Goal: Task Accomplishment & Management: Manage account settings

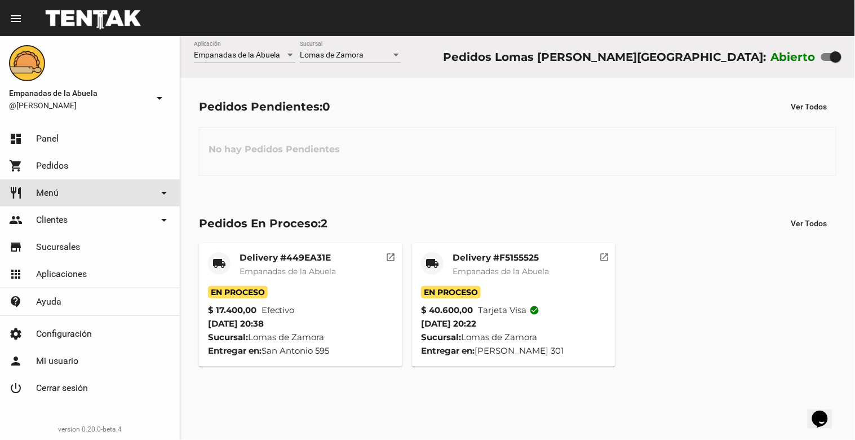
click at [78, 198] on link "restaurant Menú arrow_drop_down" at bounding box center [90, 192] width 180 height 27
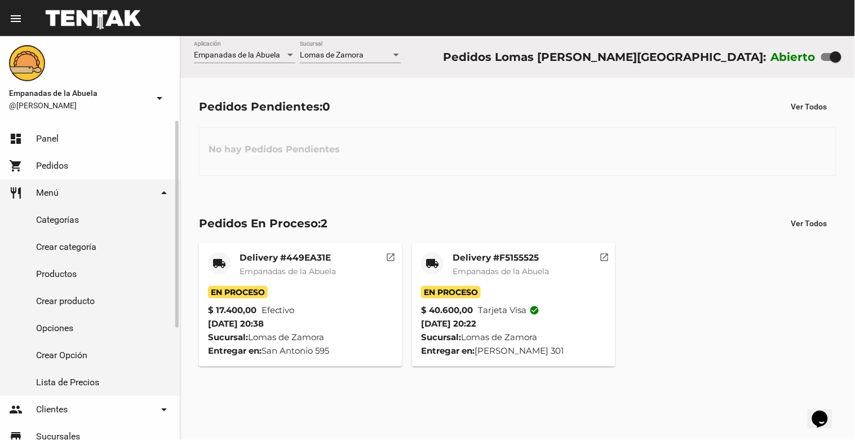
click at [59, 273] on link "Productos" at bounding box center [90, 273] width 180 height 27
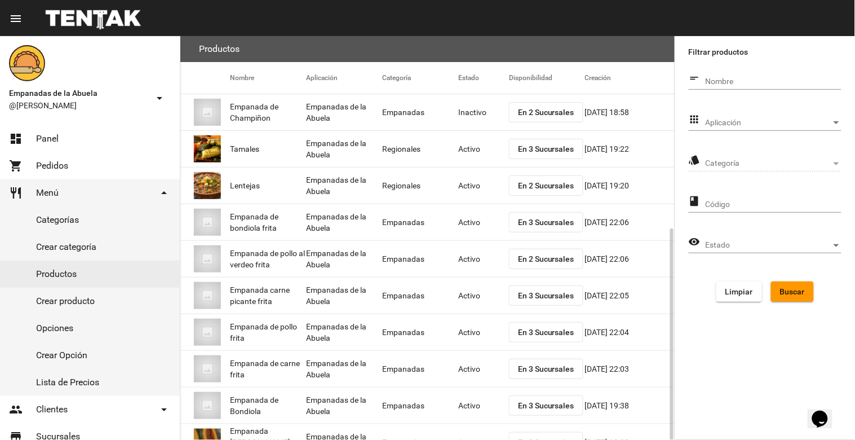
scroll to position [107, 0]
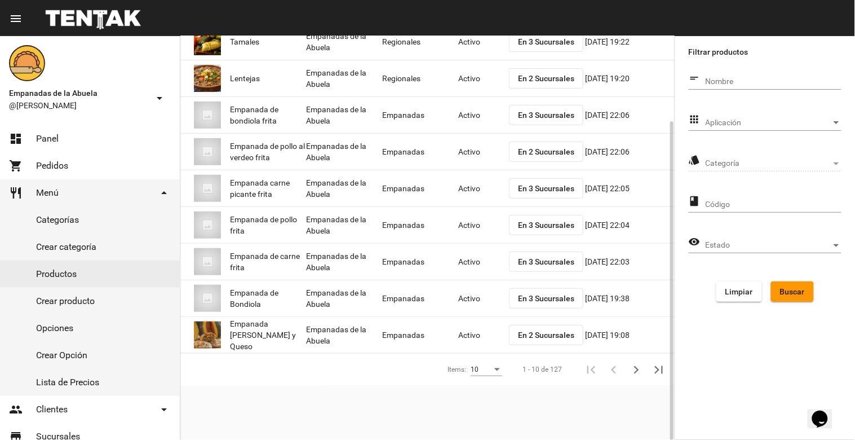
click at [462, 335] on mat-cell "Activo" at bounding box center [483, 335] width 51 height 36
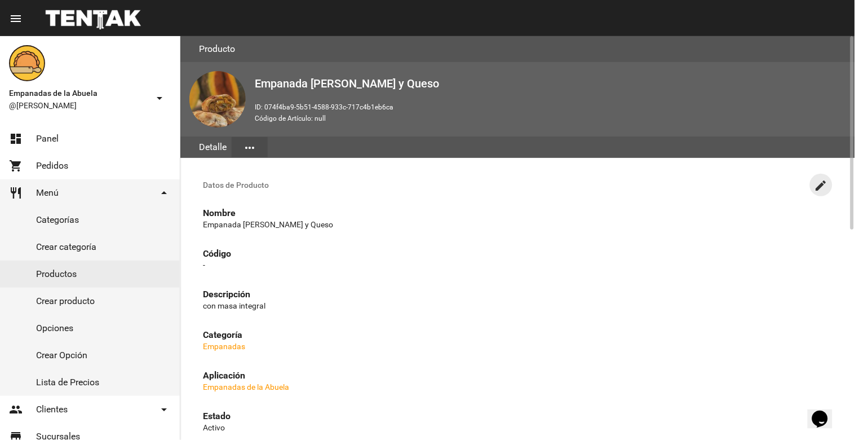
click at [814, 182] on mat-icon "create" at bounding box center [821, 186] width 14 height 14
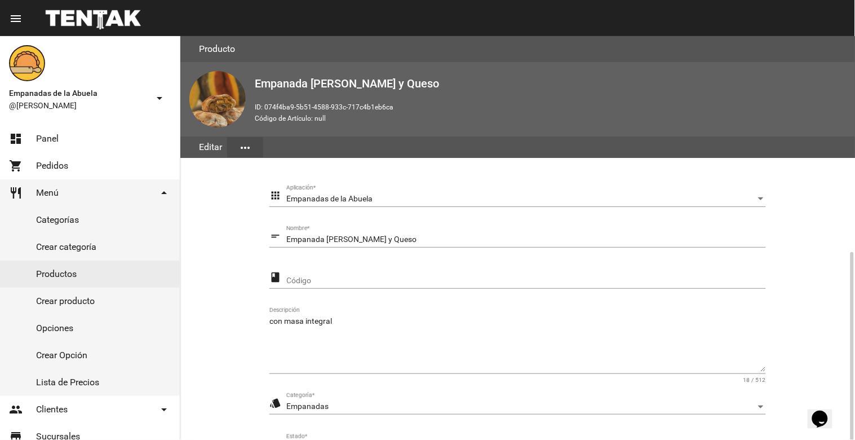
scroll to position [154, 0]
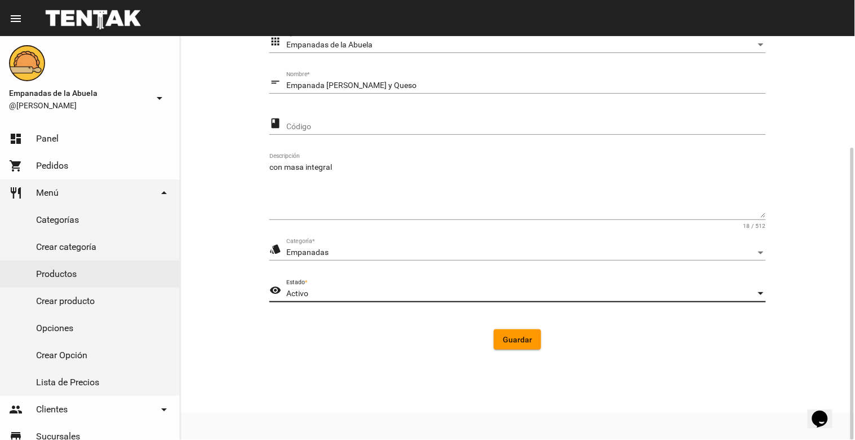
click at [363, 291] on div "Activo" at bounding box center [521, 293] width 470 height 9
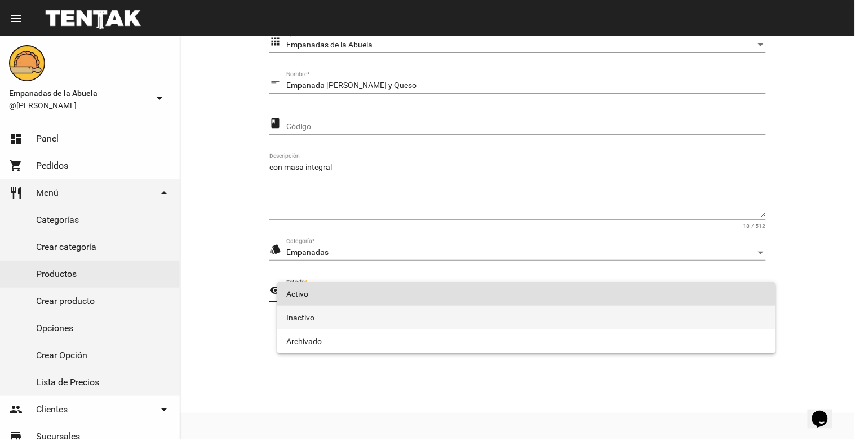
click at [340, 313] on span "Inactivo" at bounding box center [526, 317] width 480 height 24
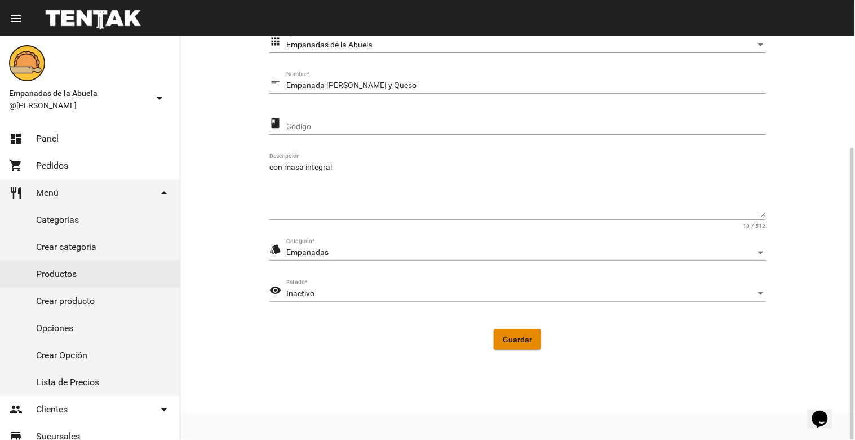
click at [515, 336] on span "Guardar" at bounding box center [517, 339] width 29 height 9
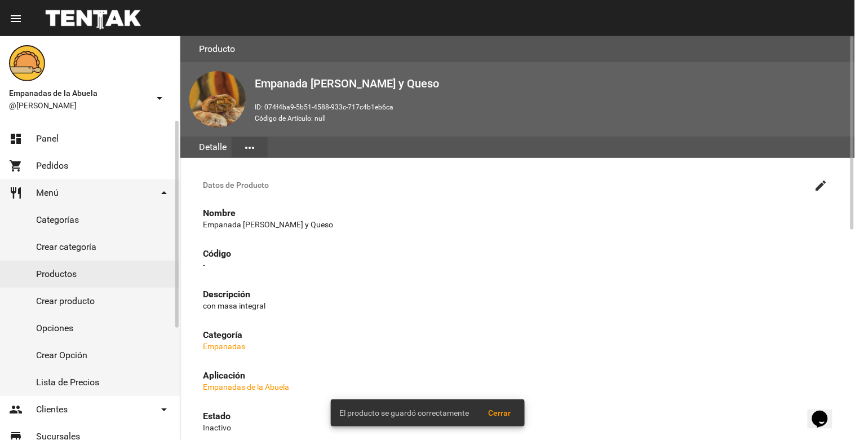
click at [78, 139] on link "dashboard Panel" at bounding box center [90, 138] width 180 height 27
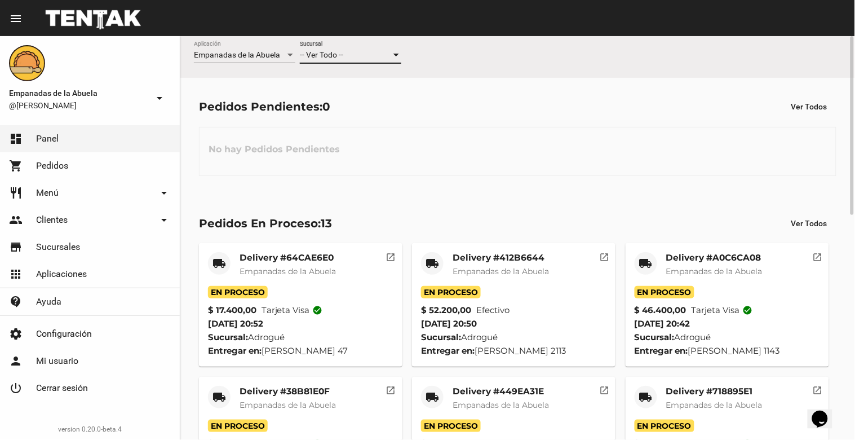
click at [344, 59] on div "-- Ver Todo --" at bounding box center [345, 55] width 91 height 9
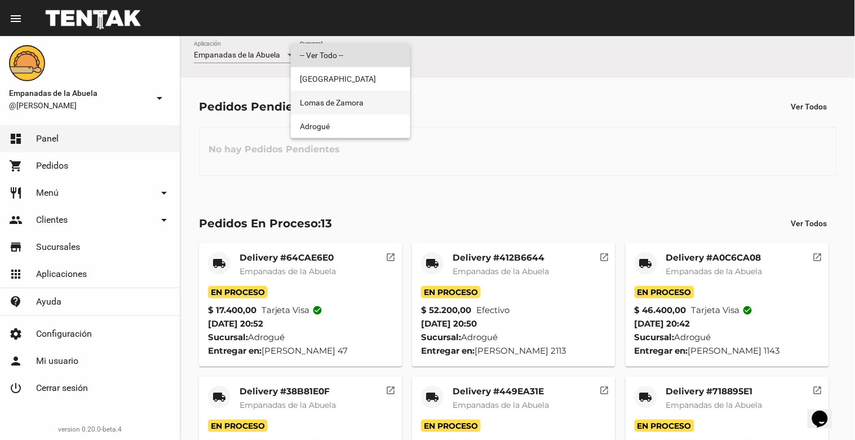
click at [342, 105] on span "Lomas de Zamora" at bounding box center [350, 103] width 101 height 24
